Goal: Task Accomplishment & Management: Manage account settings

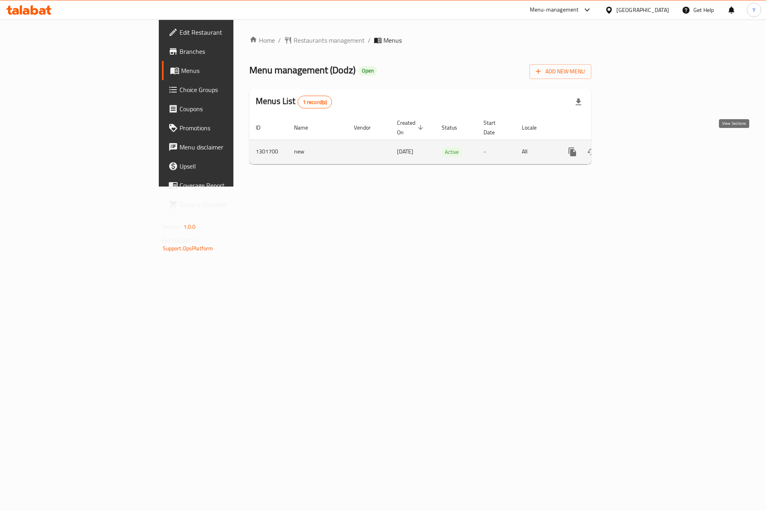
click at [635, 147] on icon "enhanced table" at bounding box center [630, 152] width 10 height 10
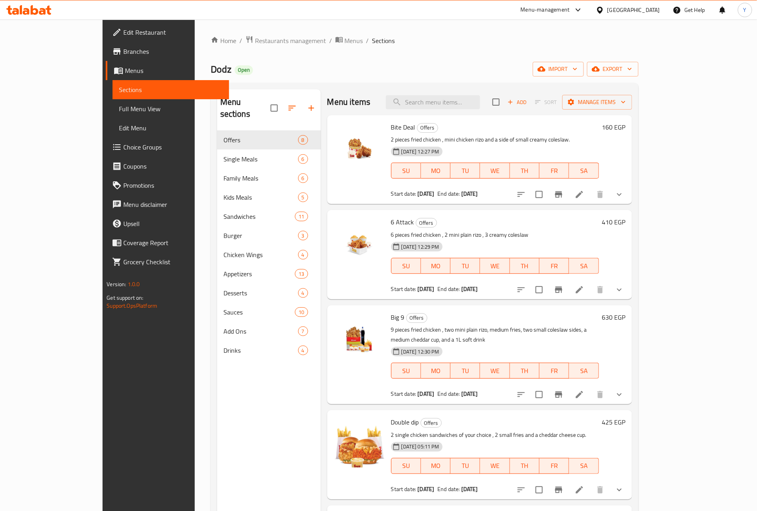
click at [486, 88] on div "Menu sections Offers 8 Single Meals 6 Family Meals 6 Kids Meals 5 Sandwiches 11…" at bounding box center [425, 345] width 428 height 524
click at [480, 106] on input "search" at bounding box center [433, 102] width 94 height 14
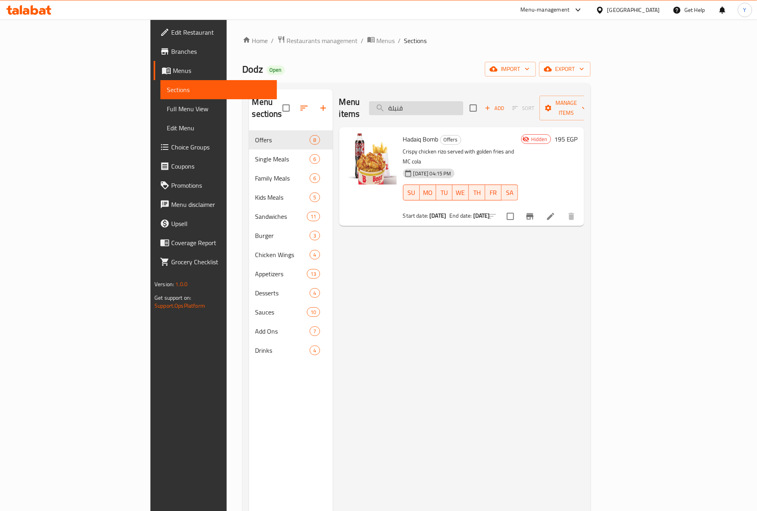
click at [462, 109] on input "قنبلة" at bounding box center [416, 108] width 94 height 14
click at [463, 105] on input "كينج" at bounding box center [416, 108] width 94 height 14
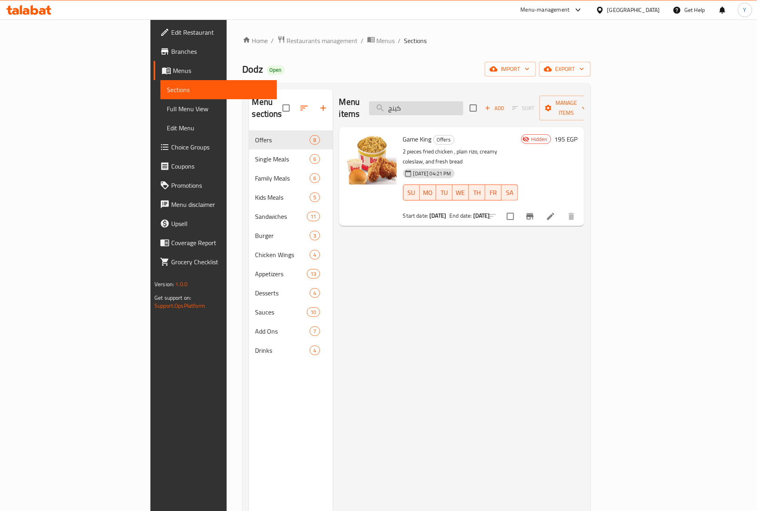
click at [463, 105] on input "كينج" at bounding box center [416, 108] width 94 height 14
type input "قن"
click at [403, 133] on span "Hadaiq Bomb" at bounding box center [420, 139] width 35 height 12
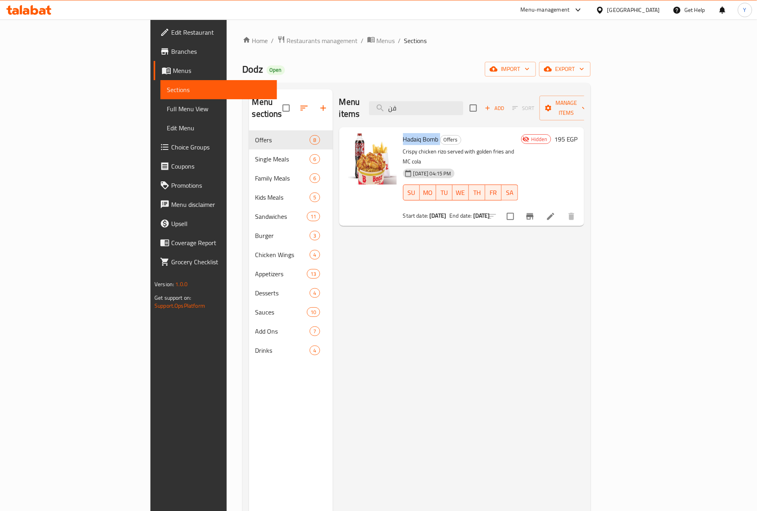
copy h6 "Hadaiq Bomb"
click at [171, 34] on span "Edit Restaurant" at bounding box center [220, 33] width 99 height 10
